Goal: Find specific page/section: Find specific page/section

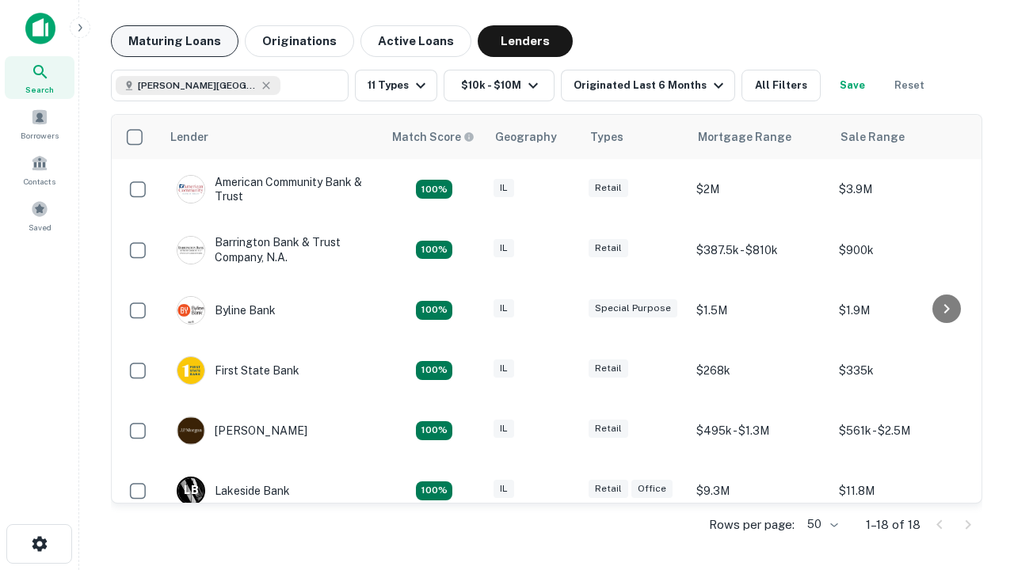
click at [174, 41] on button "Maturing Loans" at bounding box center [174, 41] width 127 height 32
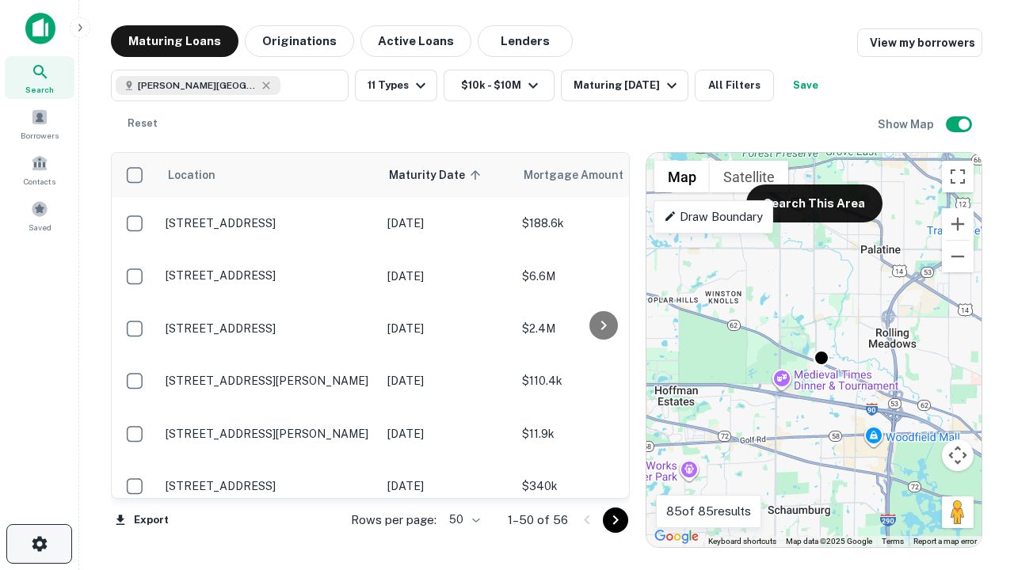
click at [39, 544] on icon "button" at bounding box center [39, 543] width 19 height 19
